Goal: Use online tool/utility: Use online tool/utility

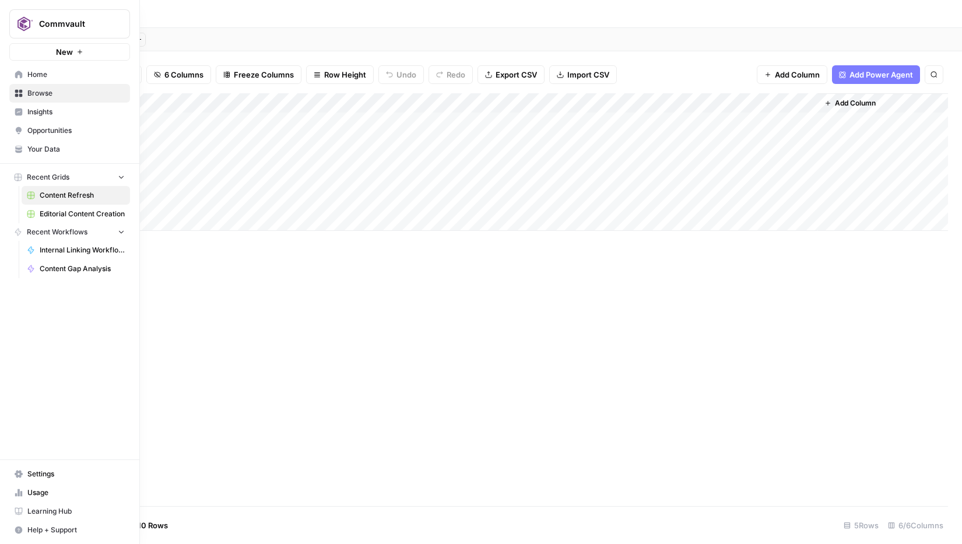
click at [83, 269] on span "Content Gap Analysis" at bounding box center [82, 269] width 85 height 10
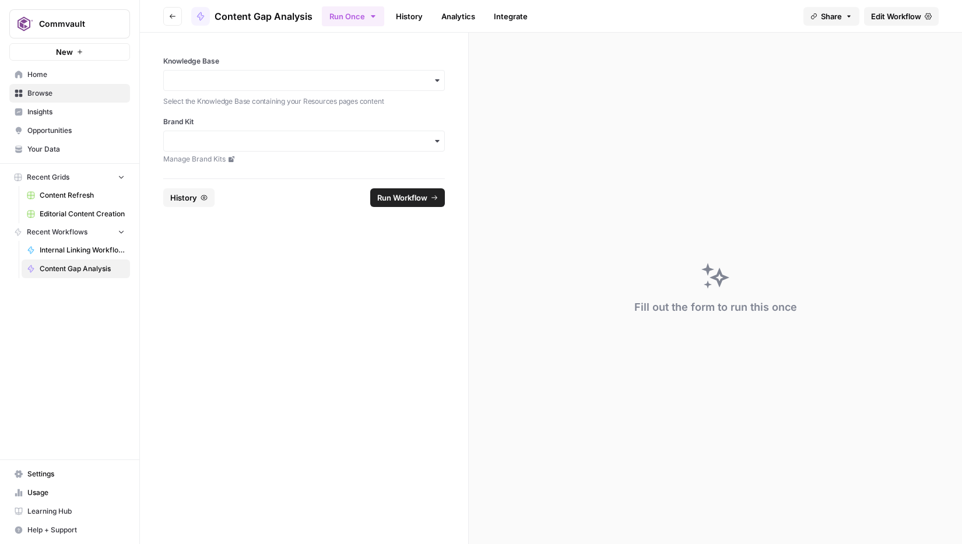
click at [440, 83] on icon "button" at bounding box center [437, 80] width 9 height 9
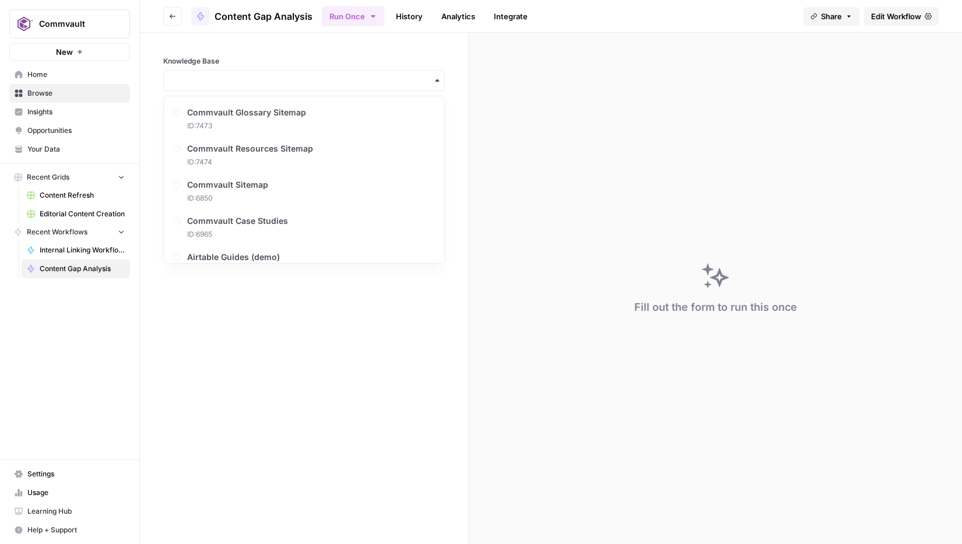
click at [654, 180] on div "Fill out the form to run this once" at bounding box center [715, 288] width 493 height 511
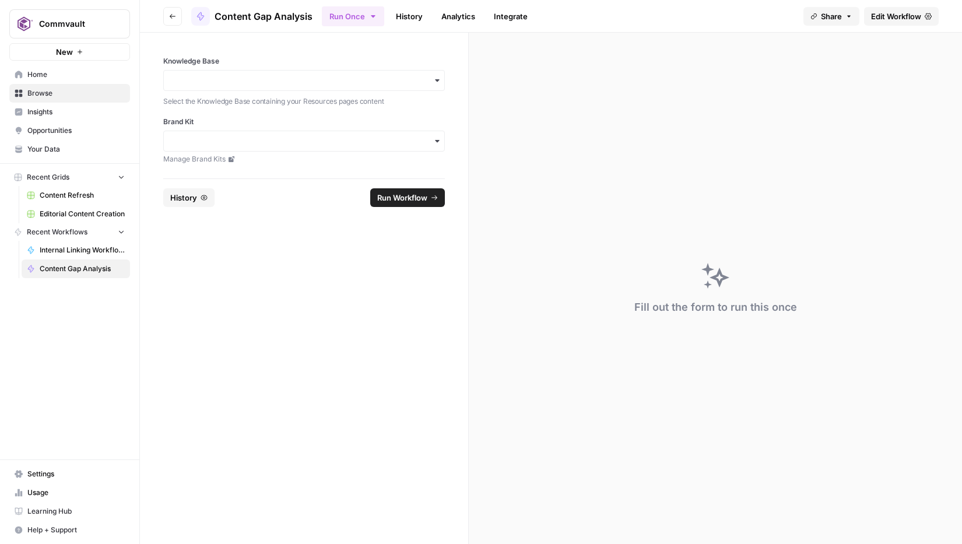
click at [397, 149] on div "button" at bounding box center [304, 141] width 282 height 21
